Goal: Transaction & Acquisition: Purchase product/service

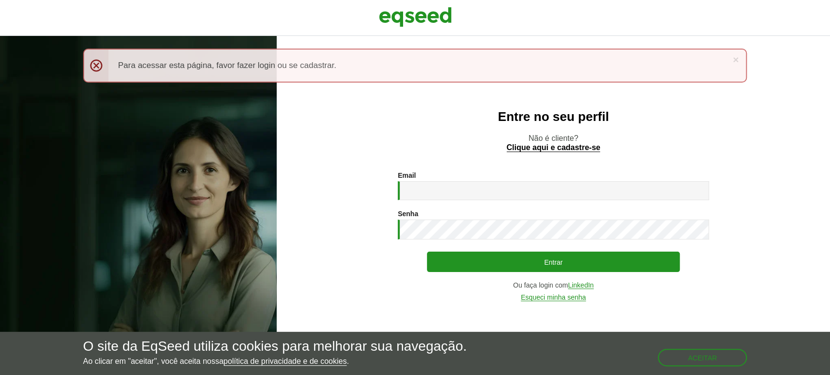
type input "**********"
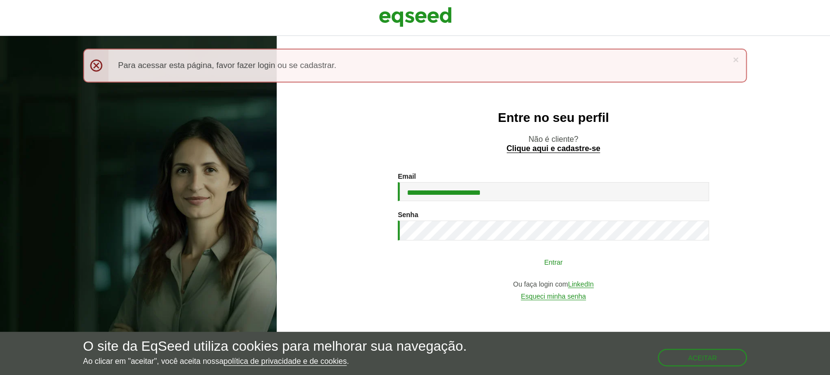
click at [457, 266] on button "Entrar" at bounding box center [553, 262] width 253 height 18
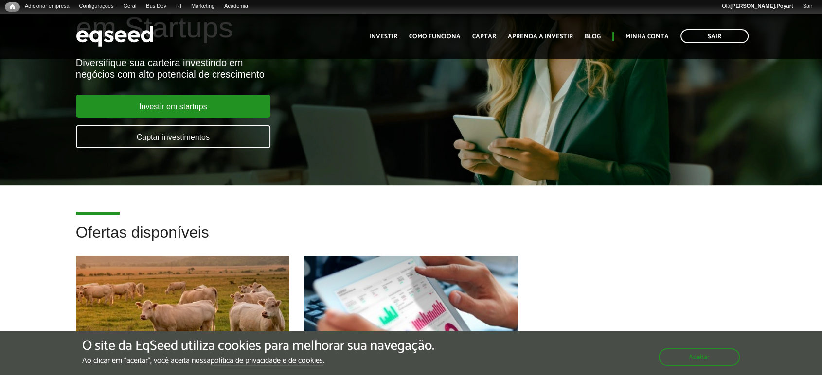
drag, startPoint x: 0, startPoint y: 0, endPoint x: 467, endPoint y: 286, distance: 547.4
click at [467, 285] on div at bounding box center [410, 306] width 256 height 120
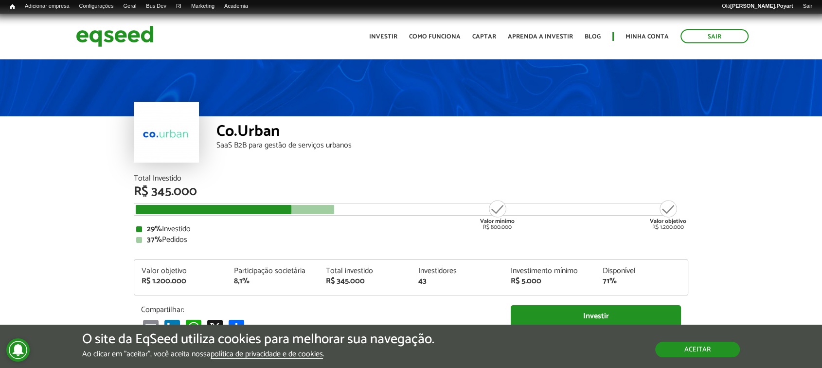
click at [681, 352] on button "Aceitar" at bounding box center [697, 349] width 85 height 16
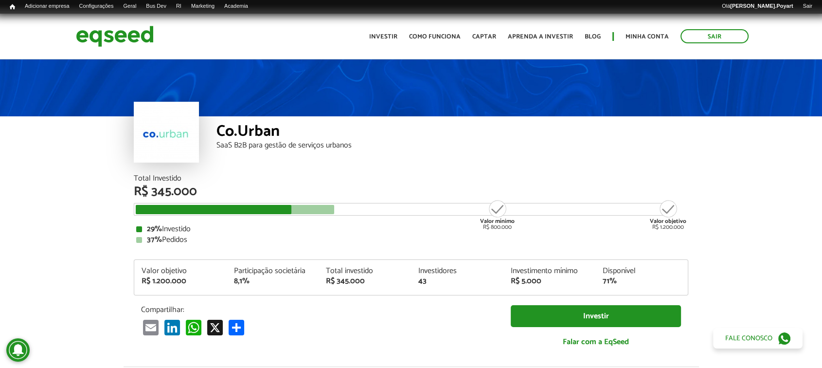
scroll to position [321, 0]
